Goal: Information Seeking & Learning: Find specific fact

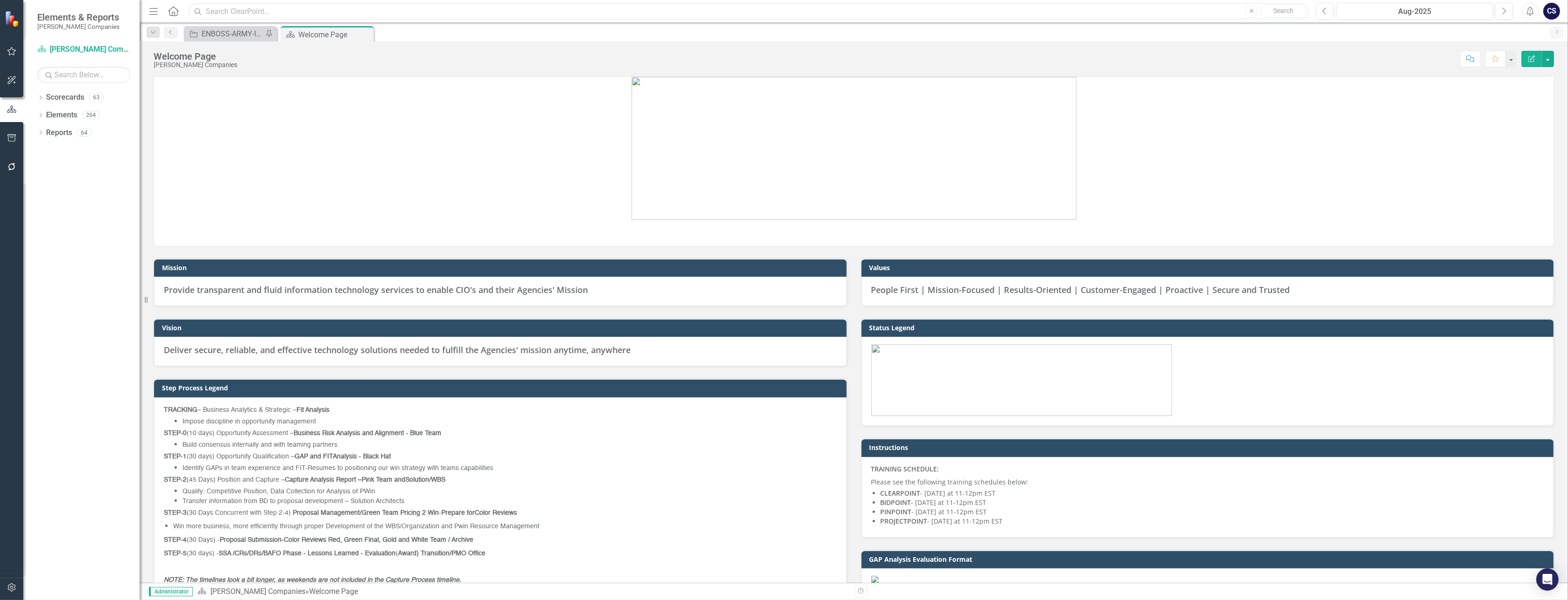
click at [211, 10] on input "text" at bounding box center [749, 11] width 1121 height 16
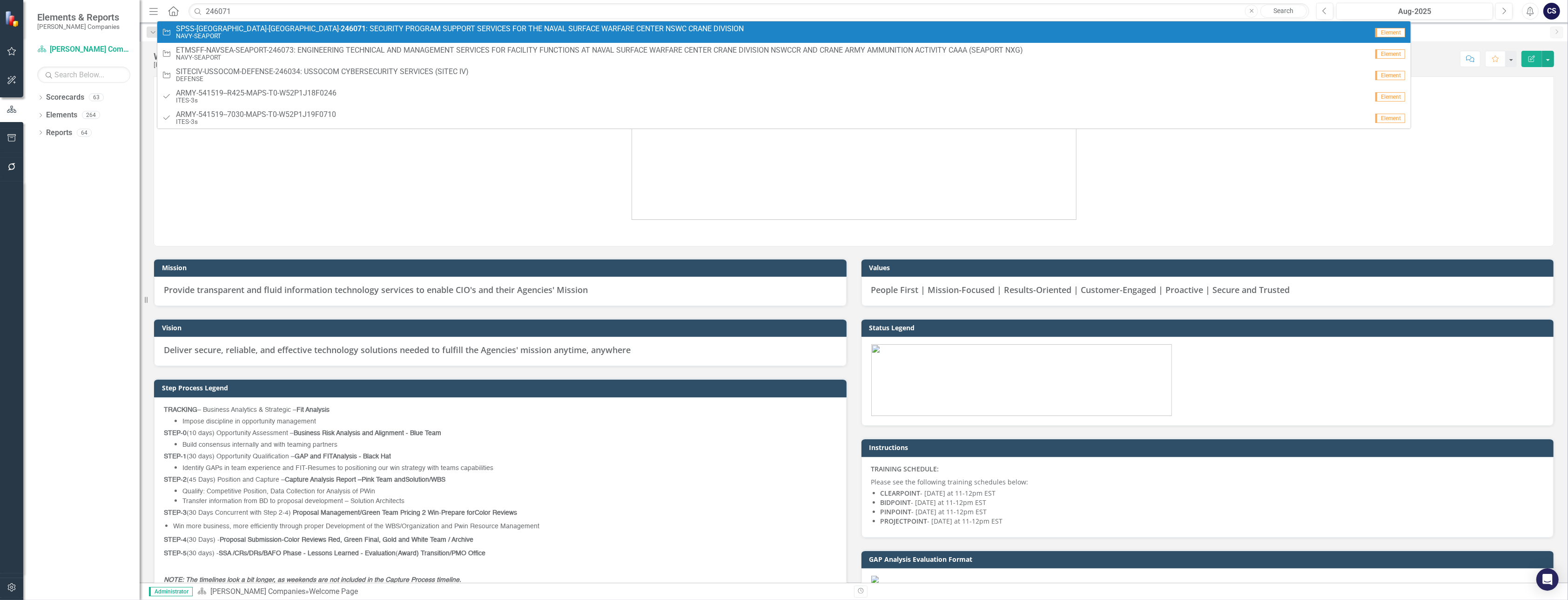
click at [211, 31] on span "SPSS-NSWC-NAVSEA- 246071 : SECURITY PROGRAM SUPPORT SERVICES FOR THE NAVAL SURF…" at bounding box center [460, 29] width 568 height 9
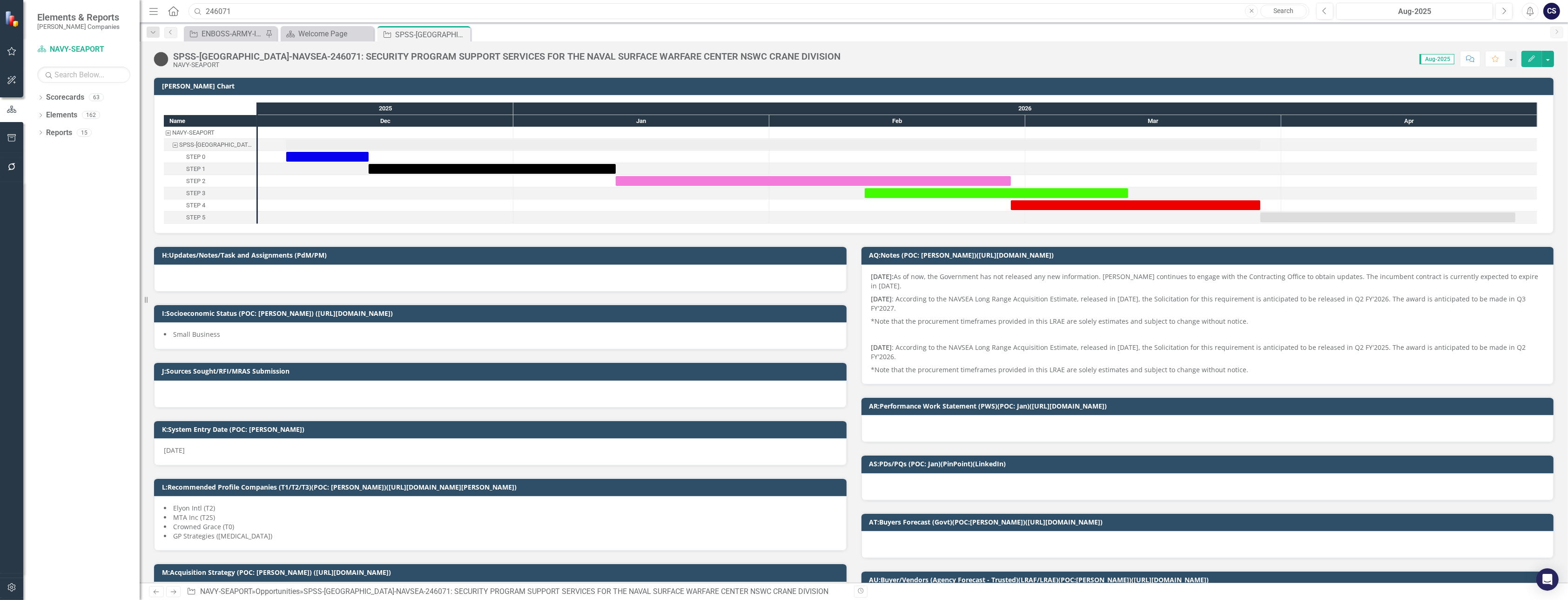
click at [245, 8] on input "246071" at bounding box center [749, 11] width 1121 height 16
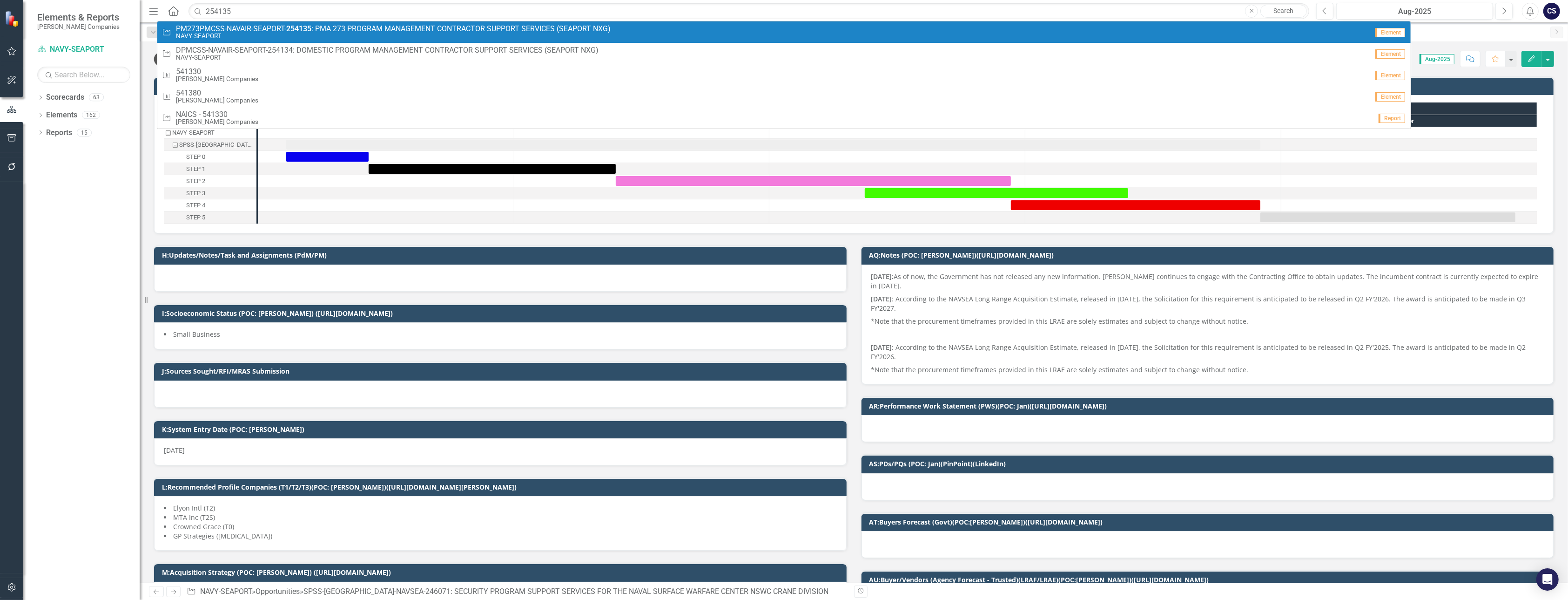
click at [243, 30] on span "PM273PMCSS-NAVAIR-SEAPORT- 254135 : PMA 273 PROGRAM MANAGEMENT CONTRACTOR SUPPO…" at bounding box center [393, 29] width 435 height 9
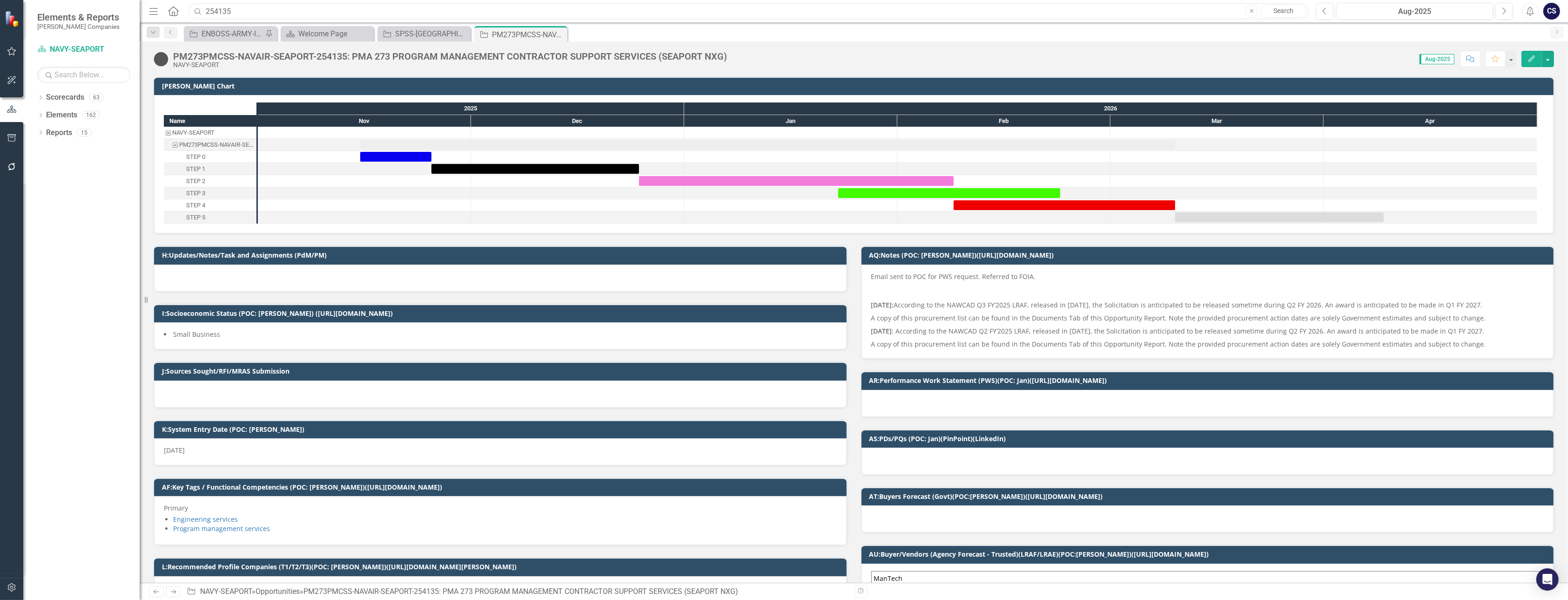
click at [242, 12] on input "254135" at bounding box center [749, 11] width 1121 height 16
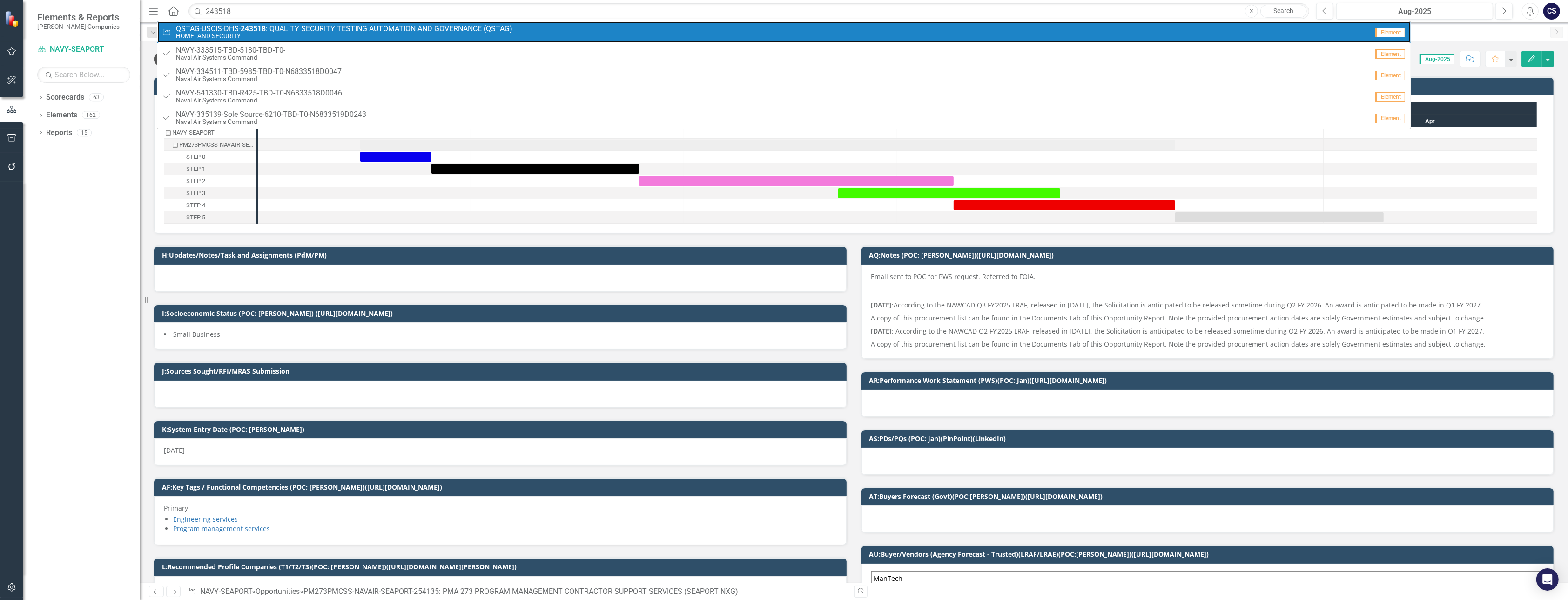
click at [243, 33] on small "HOMELAND SECURITY" at bounding box center [344, 36] width 337 height 7
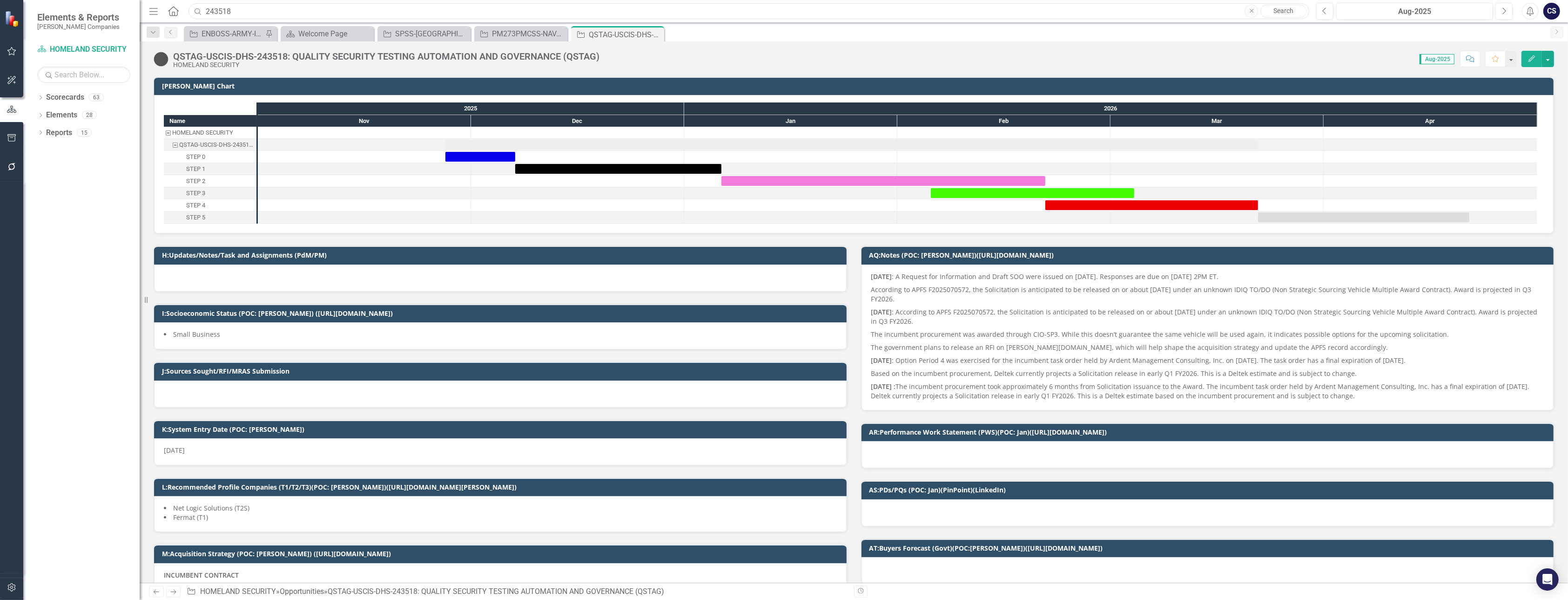
click at [247, 13] on input "243518" at bounding box center [749, 11] width 1121 height 16
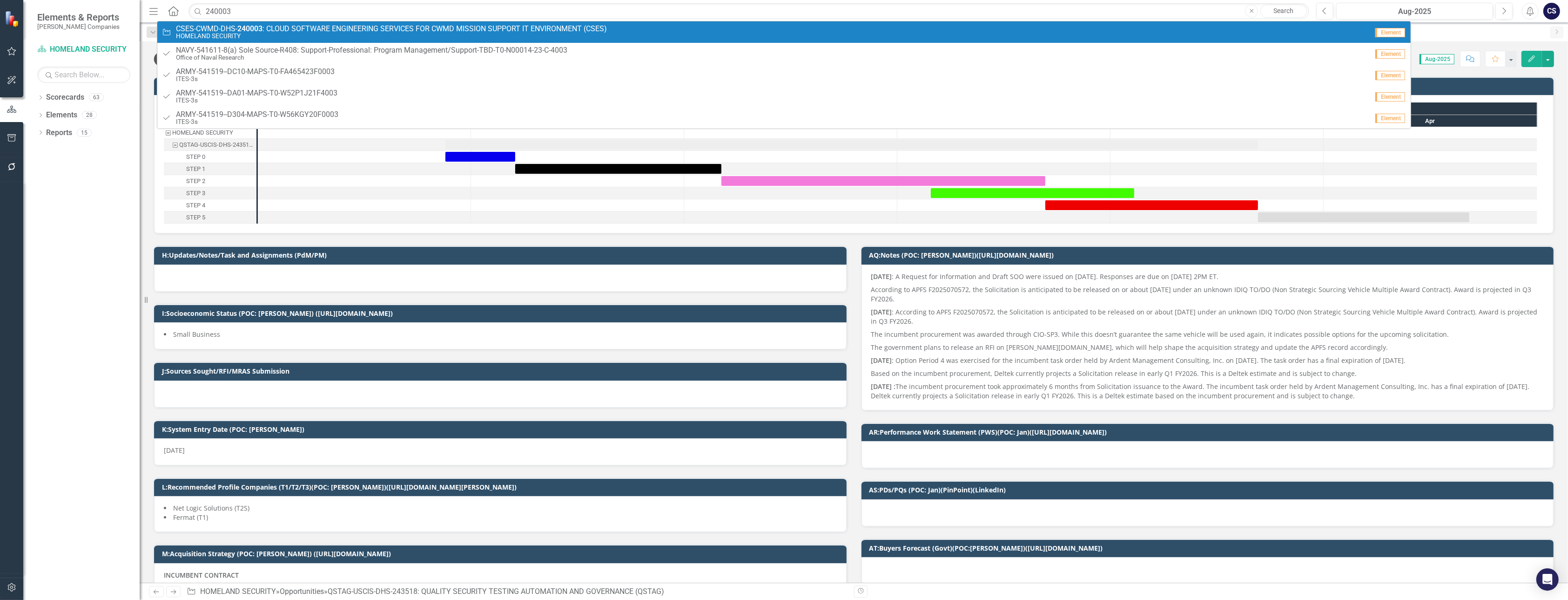
click at [255, 29] on strong "240003" at bounding box center [250, 29] width 25 height 9
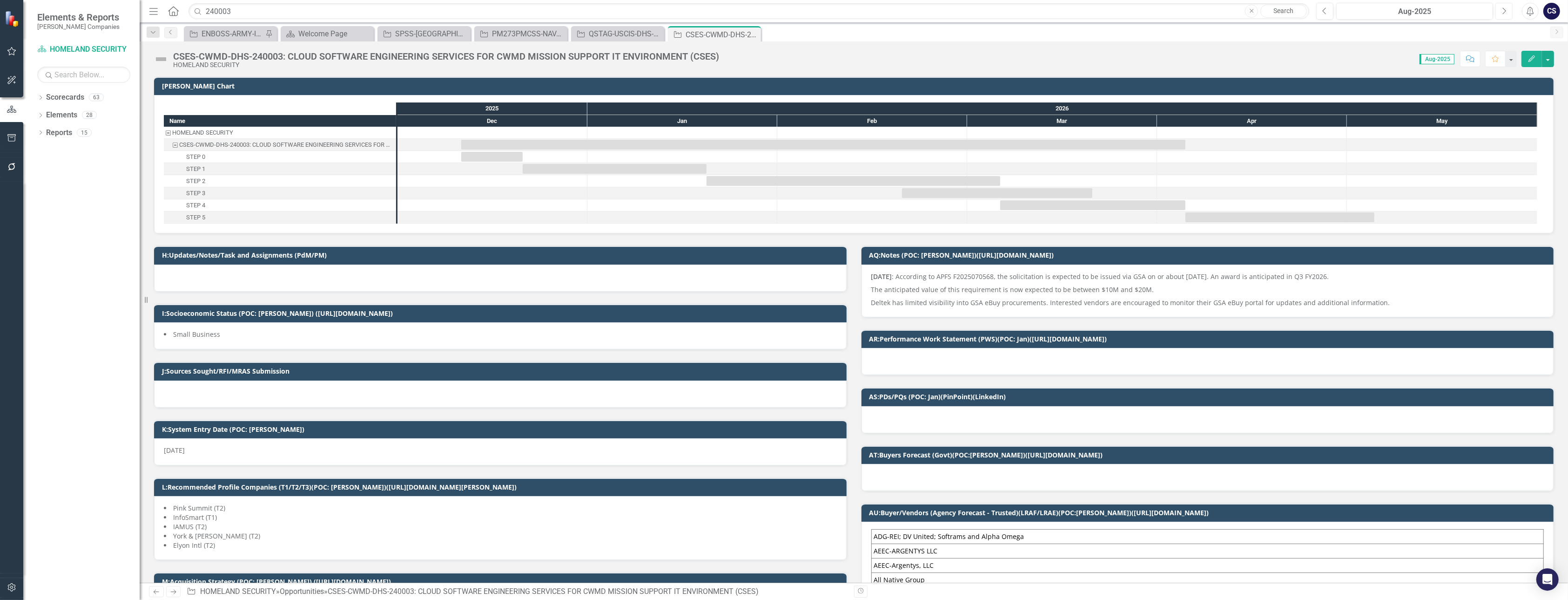
click at [1502, 8] on icon "Next" at bounding box center [1504, 11] width 5 height 9
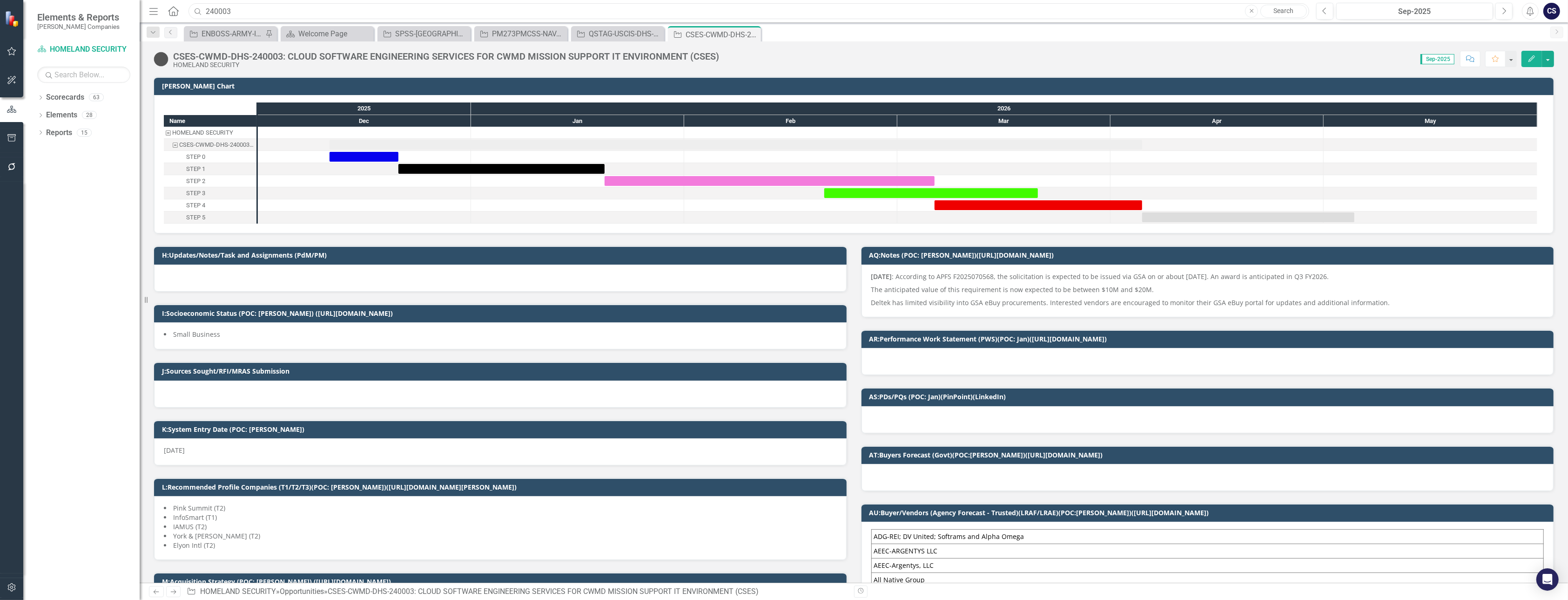
click at [234, 11] on input "240003" at bounding box center [749, 11] width 1121 height 16
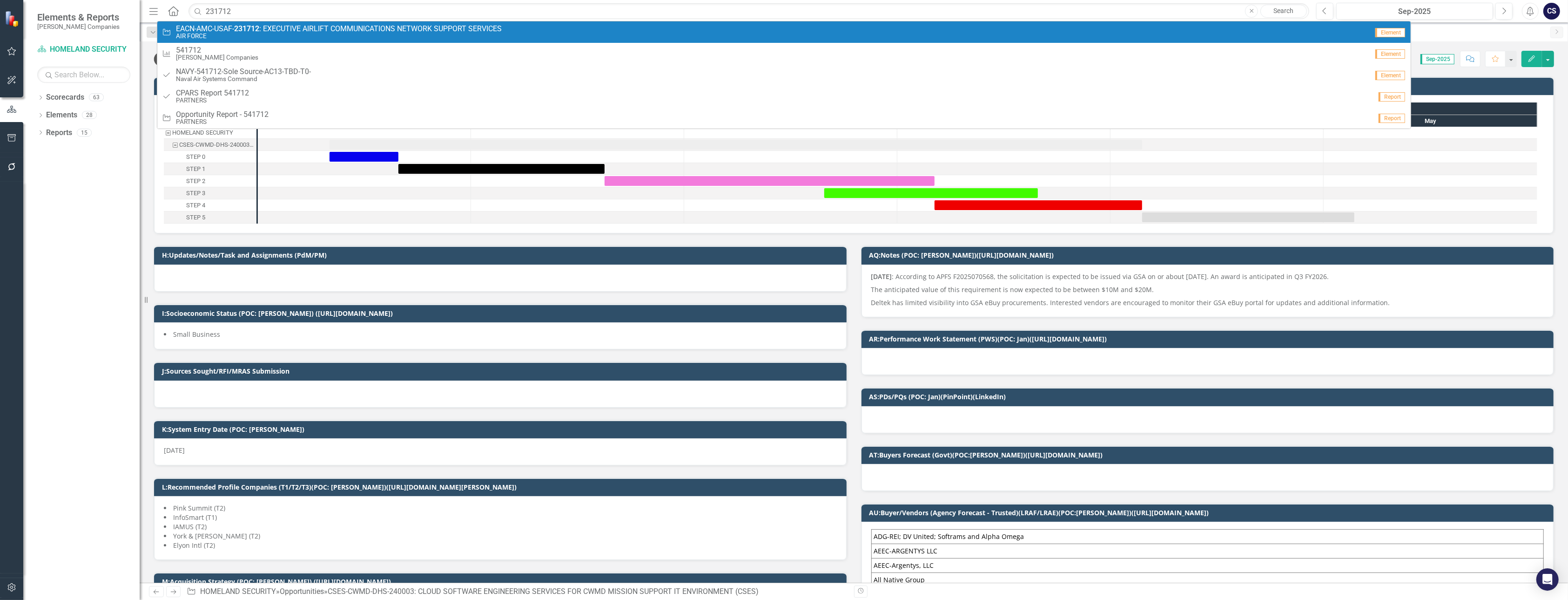
click at [234, 27] on span "EACN-AMC-USAF- 231712 : EXECUTIVE AIRLIFT COMMUNICATIONS NETWORK SUPPORT SERVIC…" at bounding box center [338, 29] width 326 height 9
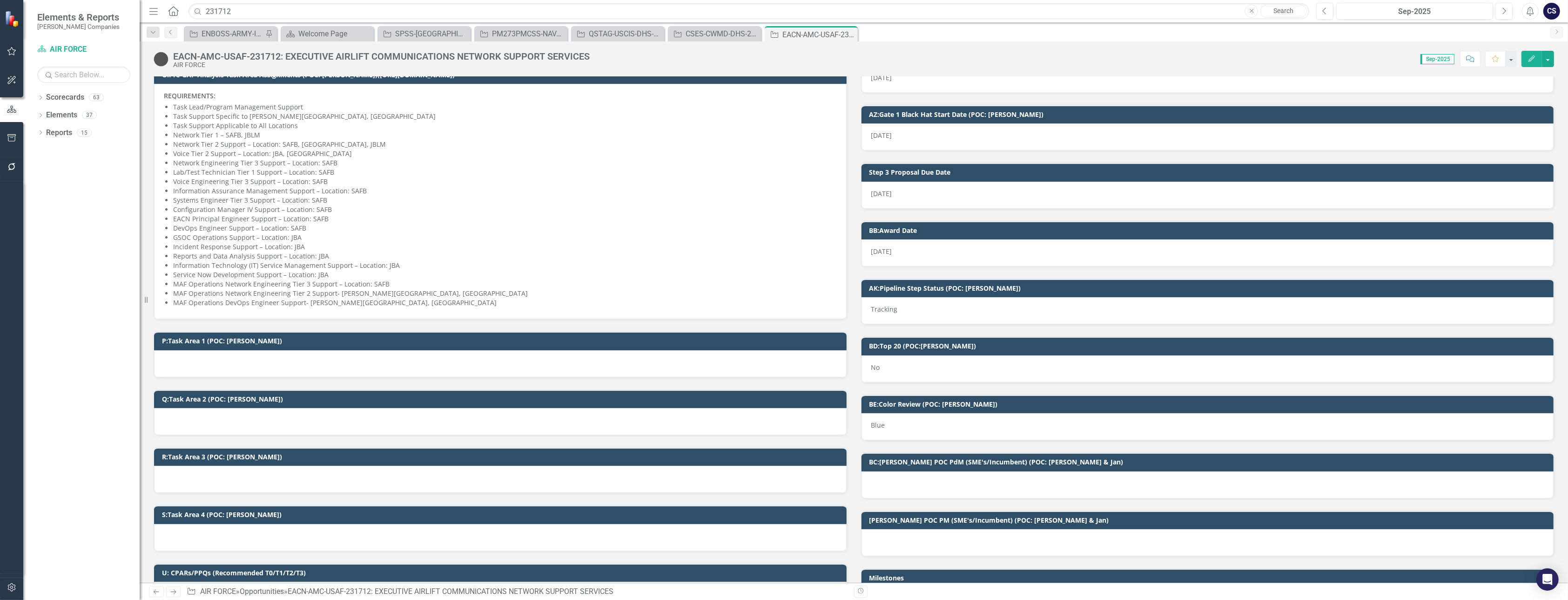
scroll to position [708, 0]
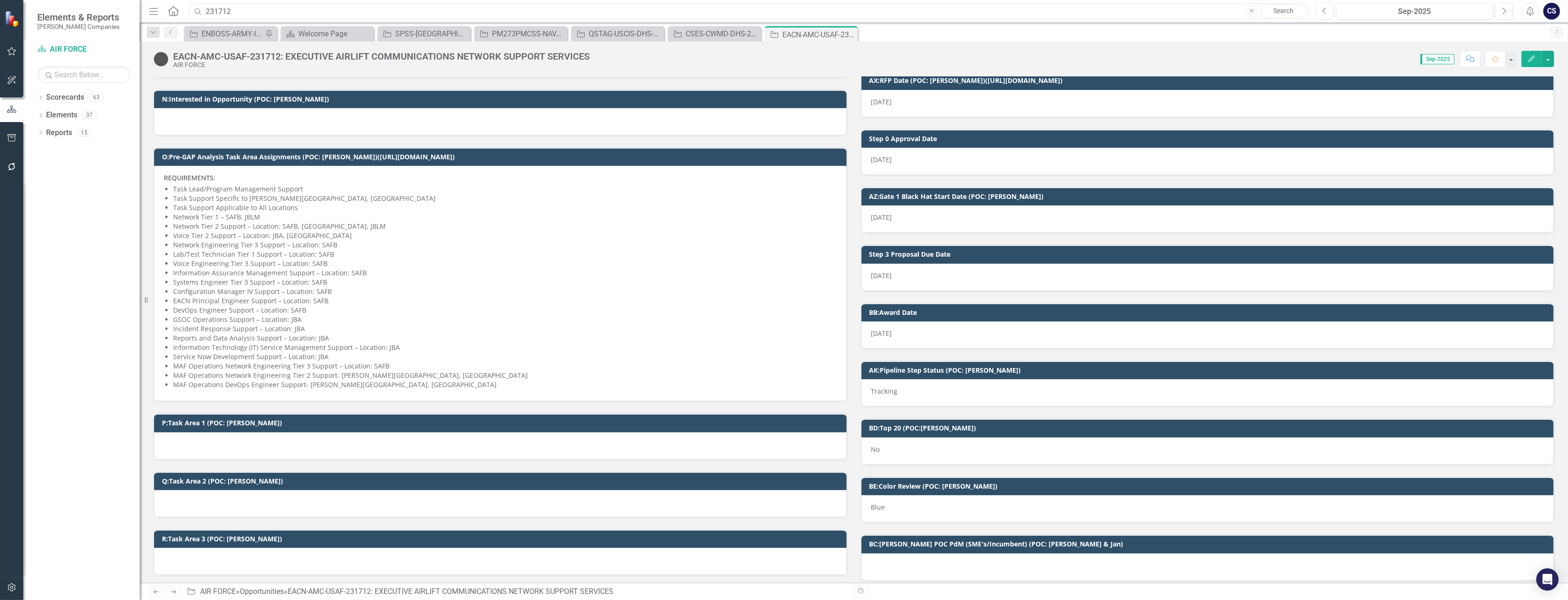
click at [236, 13] on input "231712" at bounding box center [749, 11] width 1121 height 16
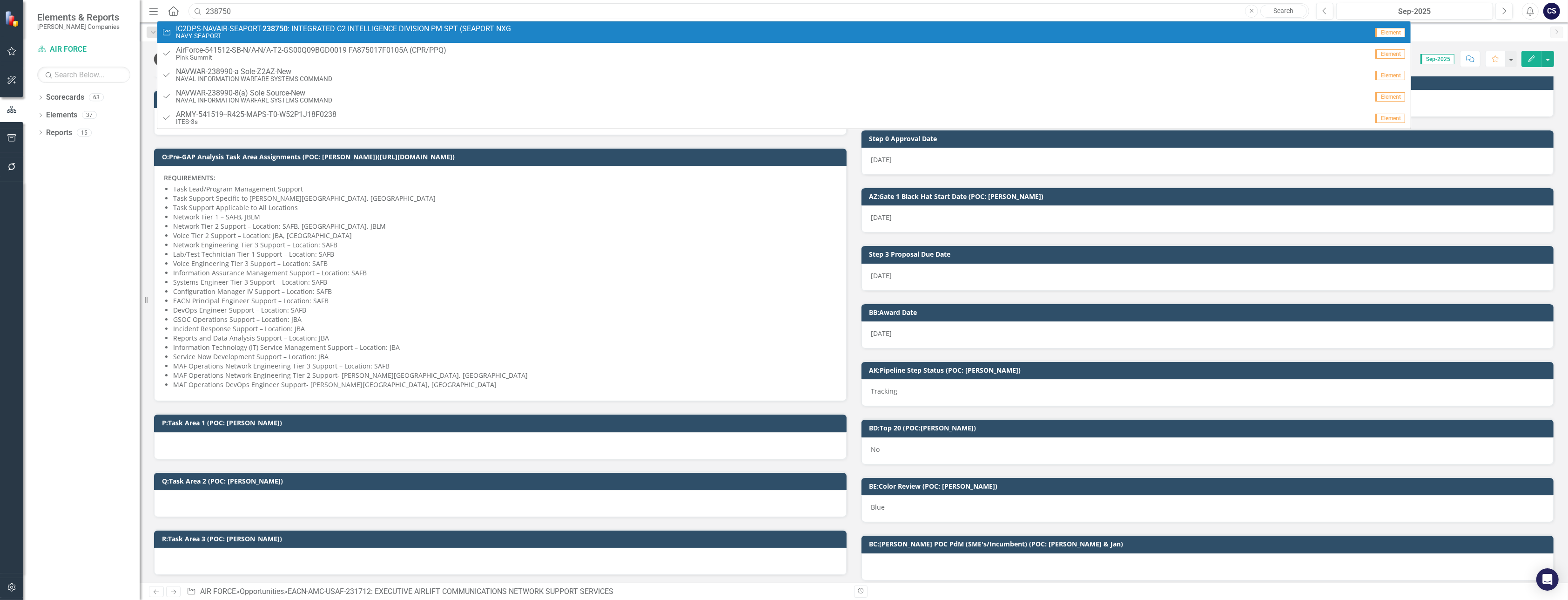
type input "238750"
click at [233, 34] on small "NAVY-SEAPORT" at bounding box center [343, 36] width 335 height 7
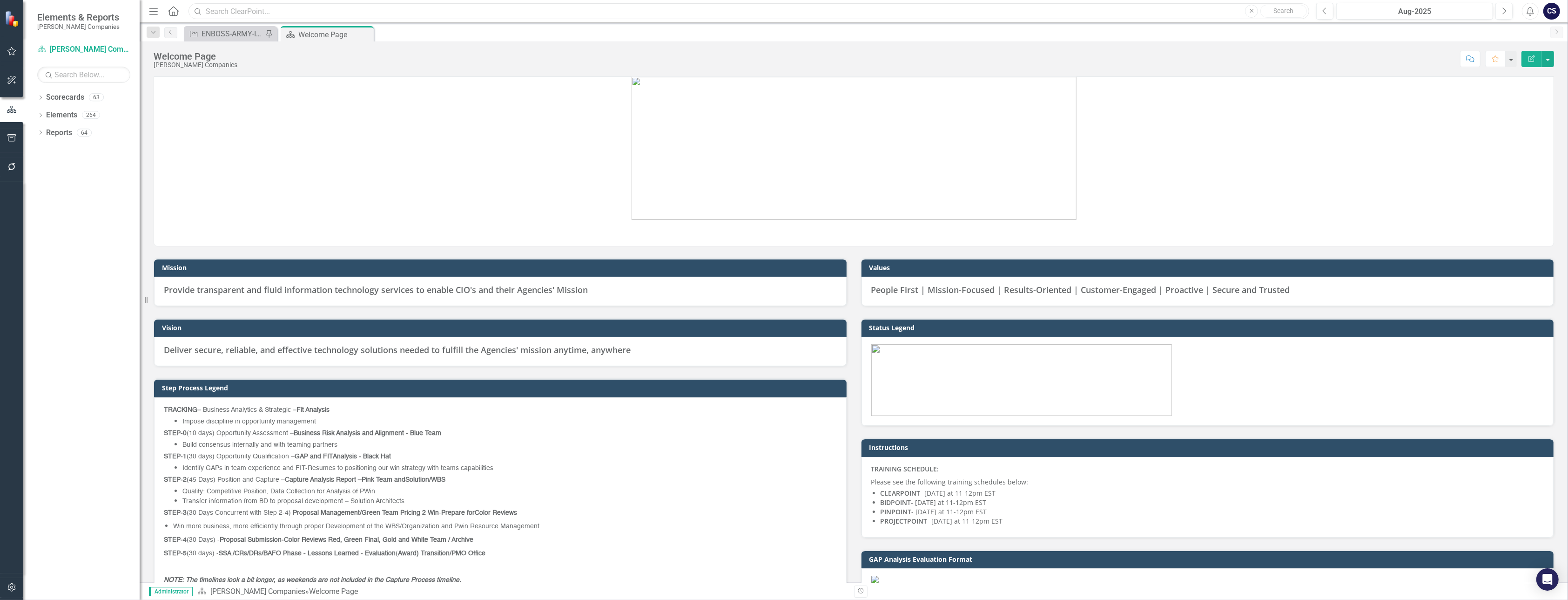
click at [212, 12] on input "text" at bounding box center [749, 11] width 1121 height 16
click at [231, 160] on p at bounding box center [853, 149] width 1399 height 145
click at [65, 98] on link "Scorecards" at bounding box center [65, 97] width 38 height 11
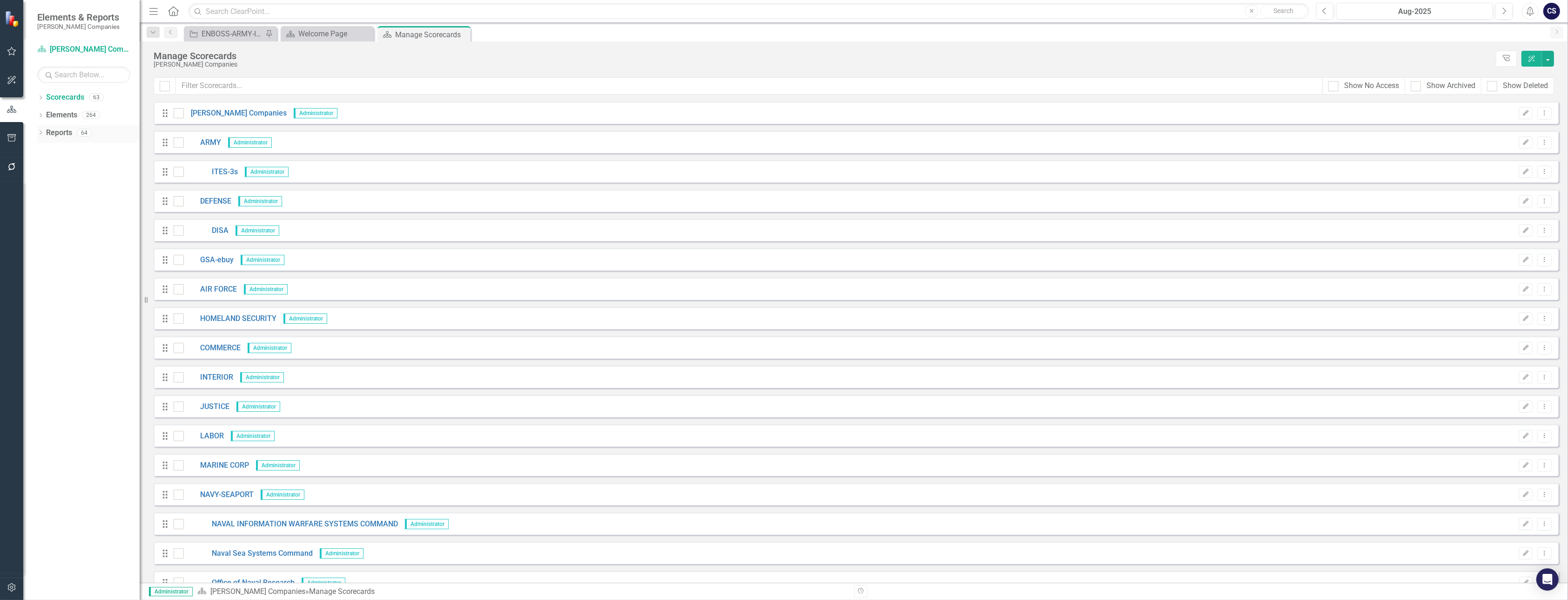
click at [58, 130] on link "Reports" at bounding box center [59, 133] width 26 height 11
